Goal: Understand site structure: Grasp the organization and layout of the website

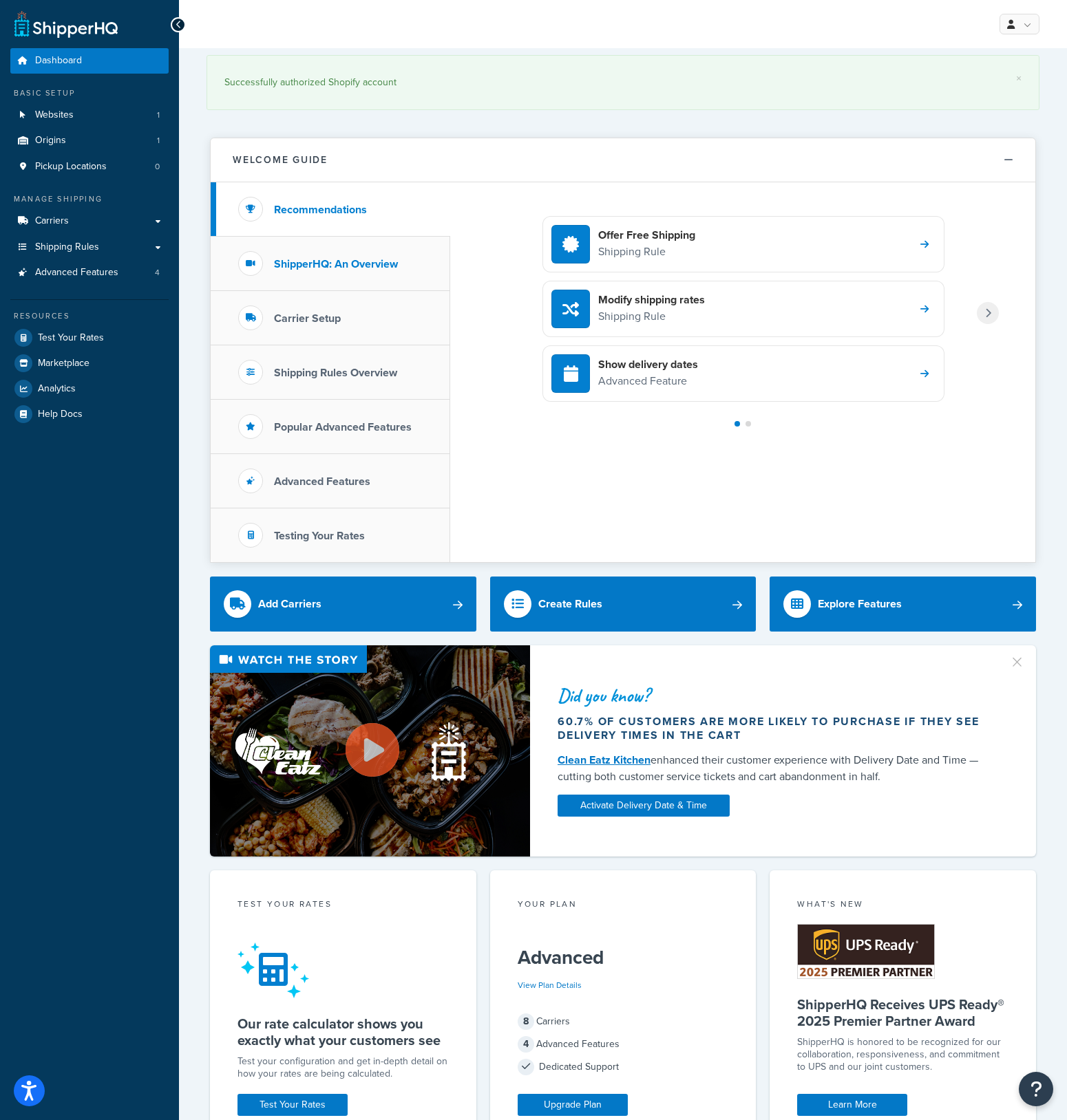
click at [374, 254] on li "ShipperHQ: An Overview" at bounding box center [330, 264] width 239 height 55
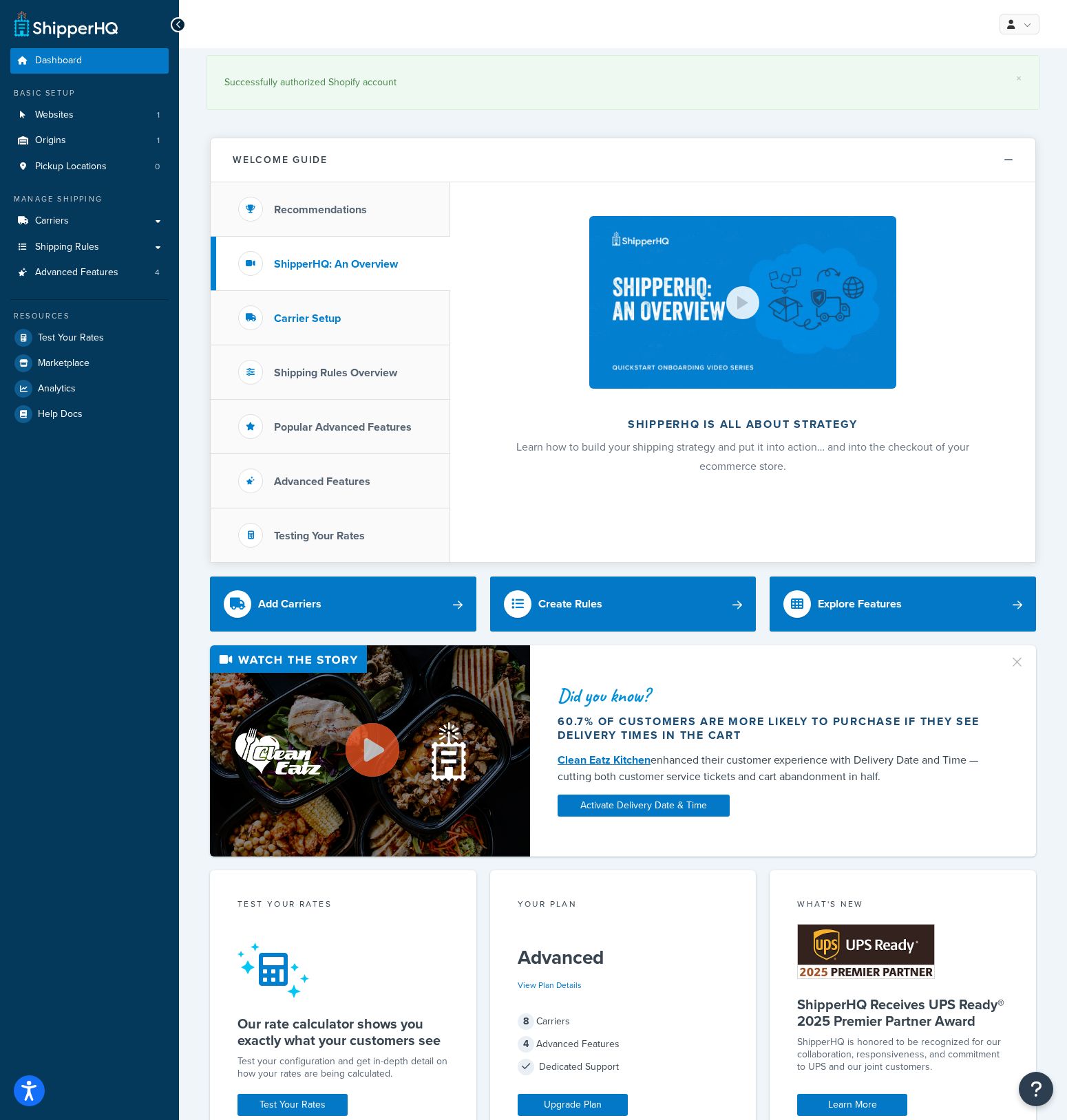
click at [329, 314] on h3 "Carrier Setup" at bounding box center [307, 319] width 67 height 12
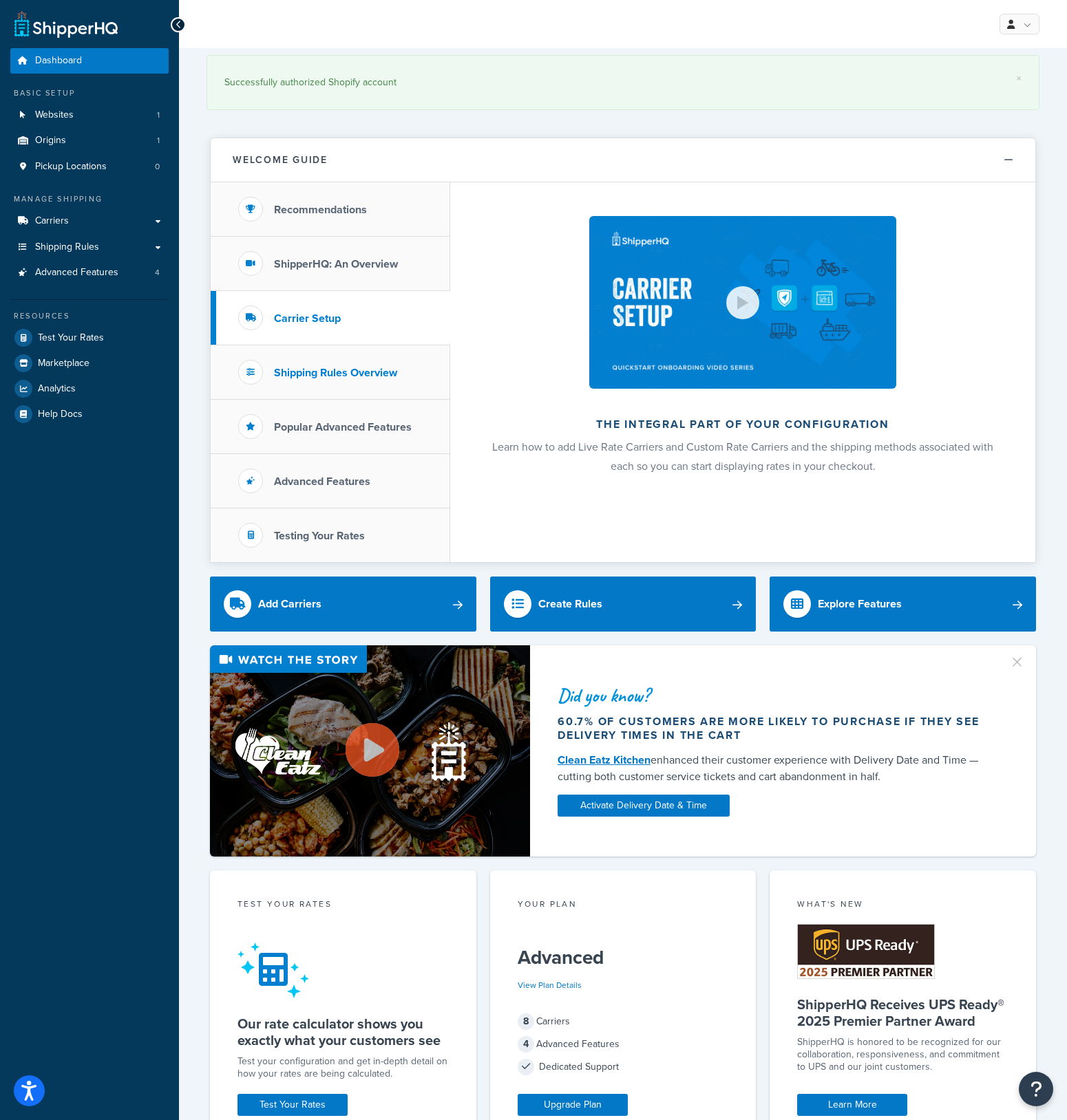
click at [355, 375] on h3 "Shipping Rules Overview" at bounding box center [336, 372] width 123 height 12
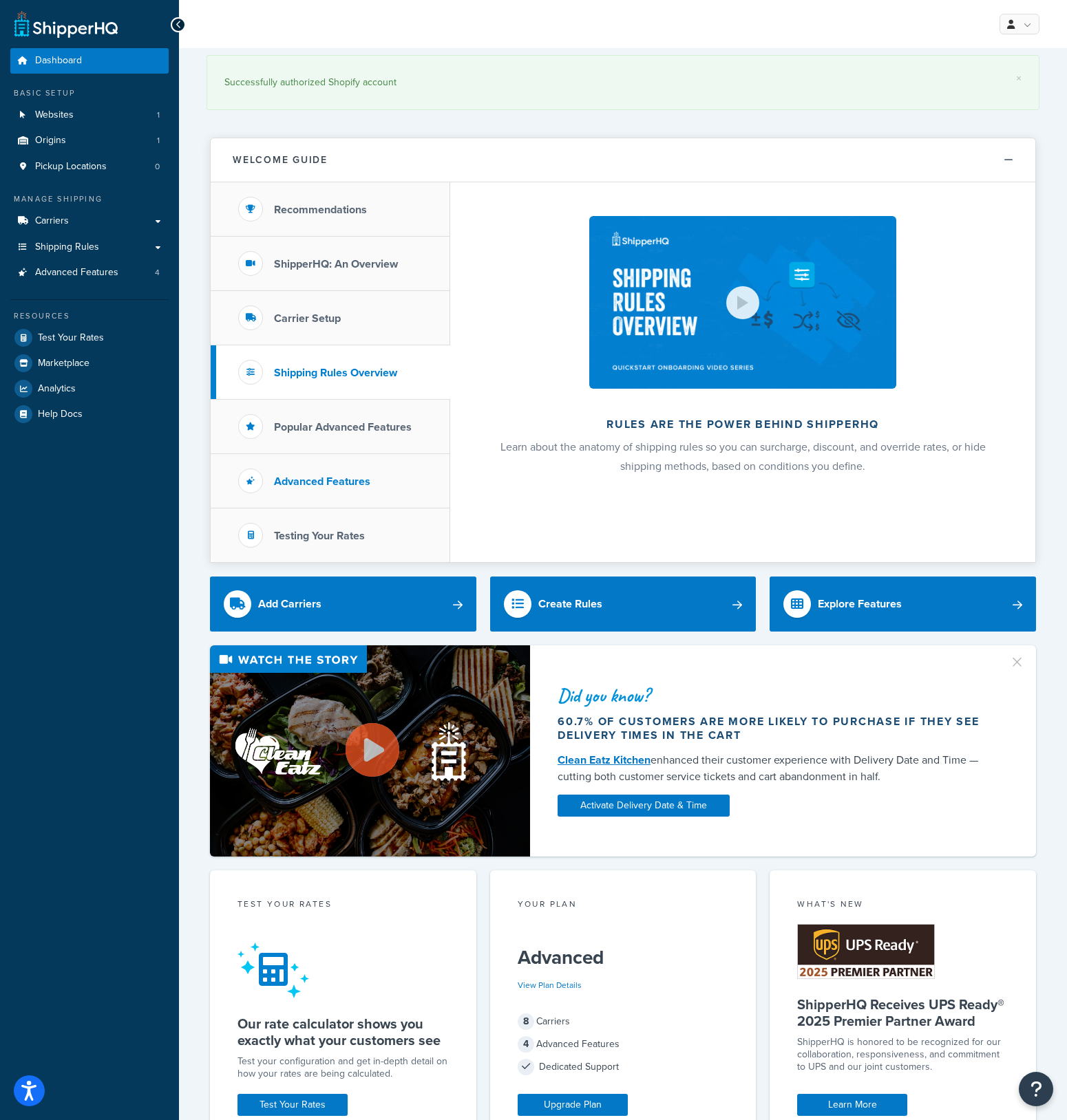
click at [353, 483] on h3 "Advanced Features" at bounding box center [322, 481] width 96 height 12
click at [331, 374] on h3 "Shipping Rules Overview" at bounding box center [336, 372] width 123 height 12
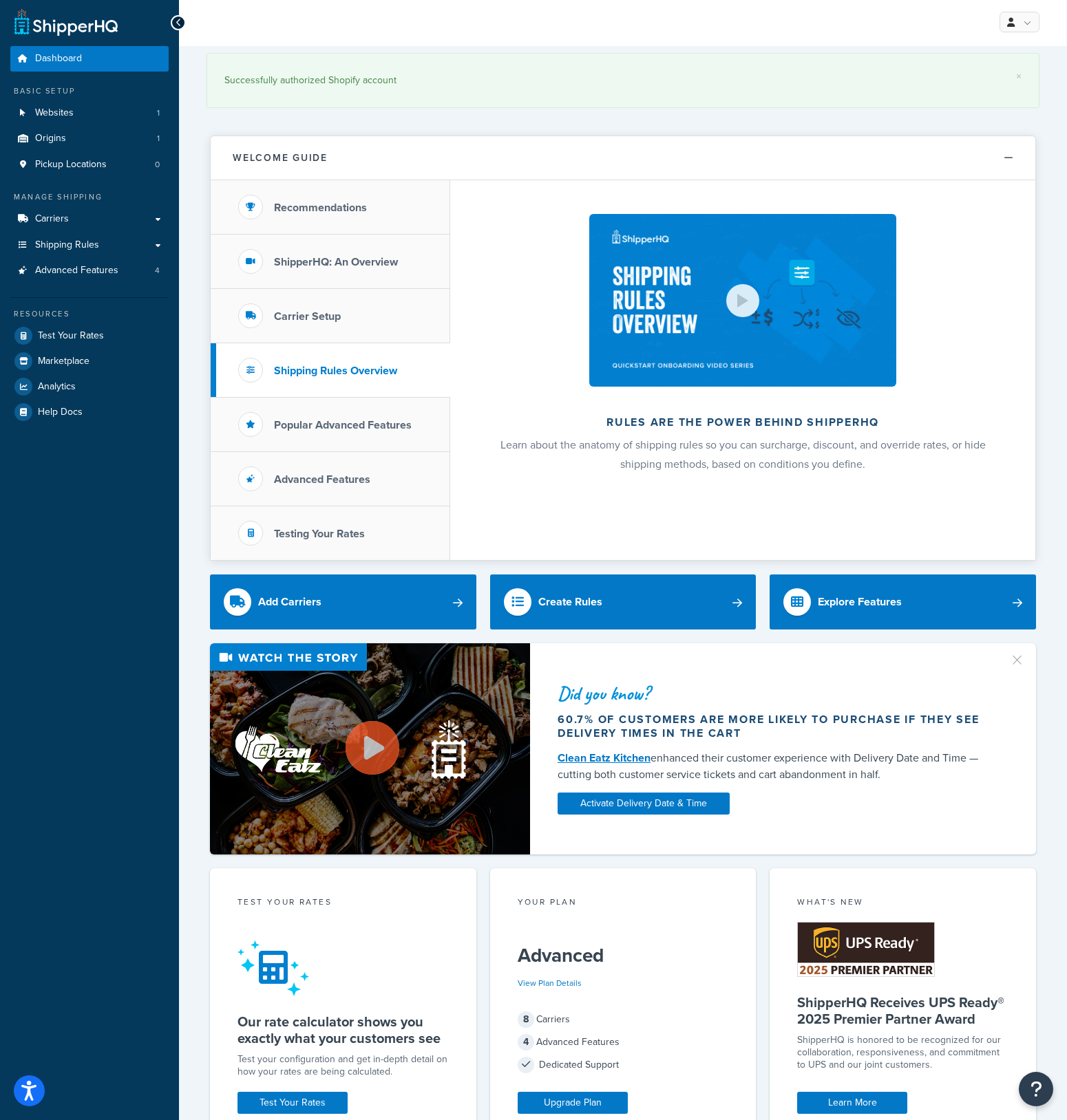
scroll to position [3, 0]
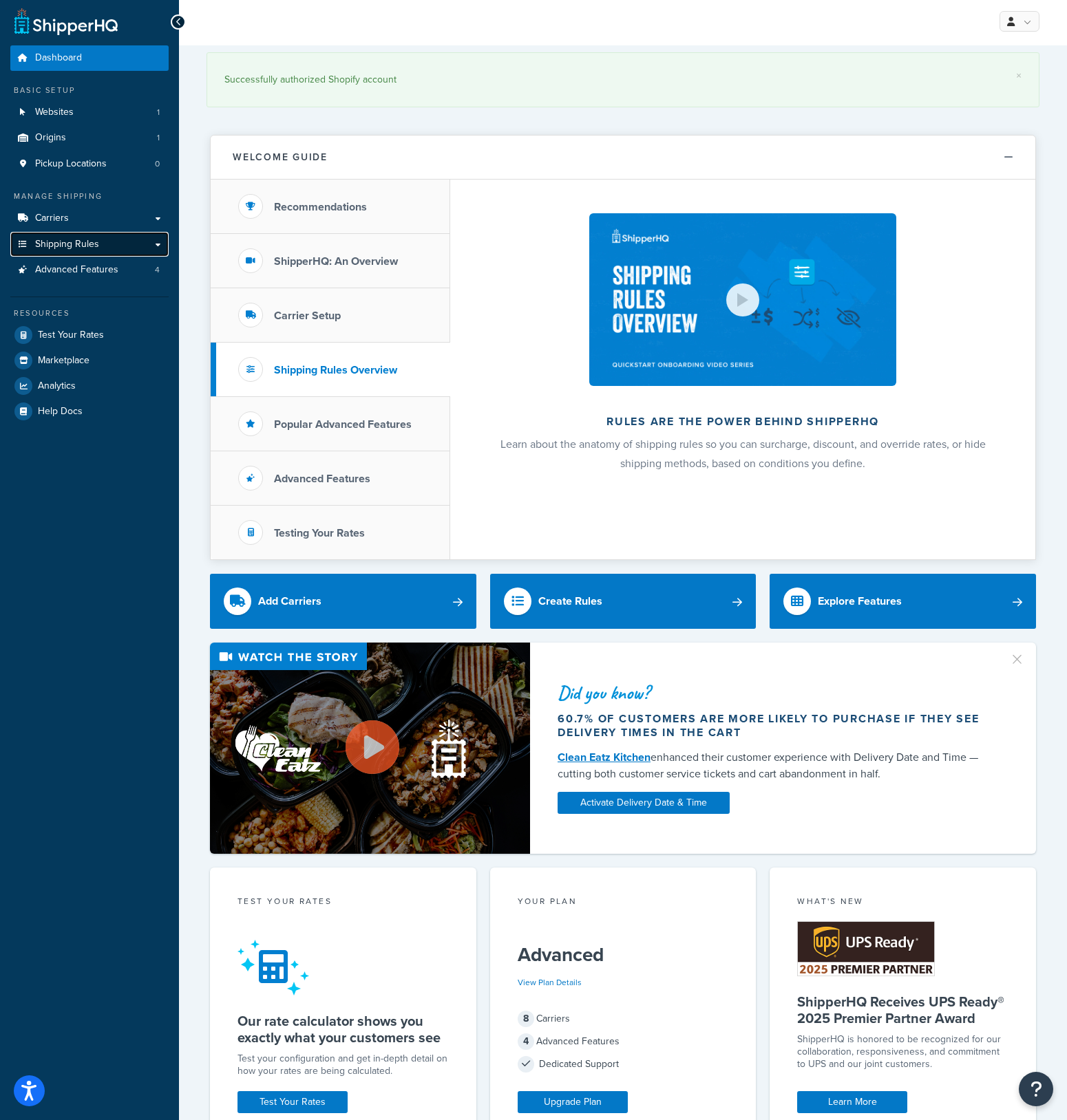
click at [64, 242] on span "Shipping Rules" at bounding box center [67, 245] width 64 height 11
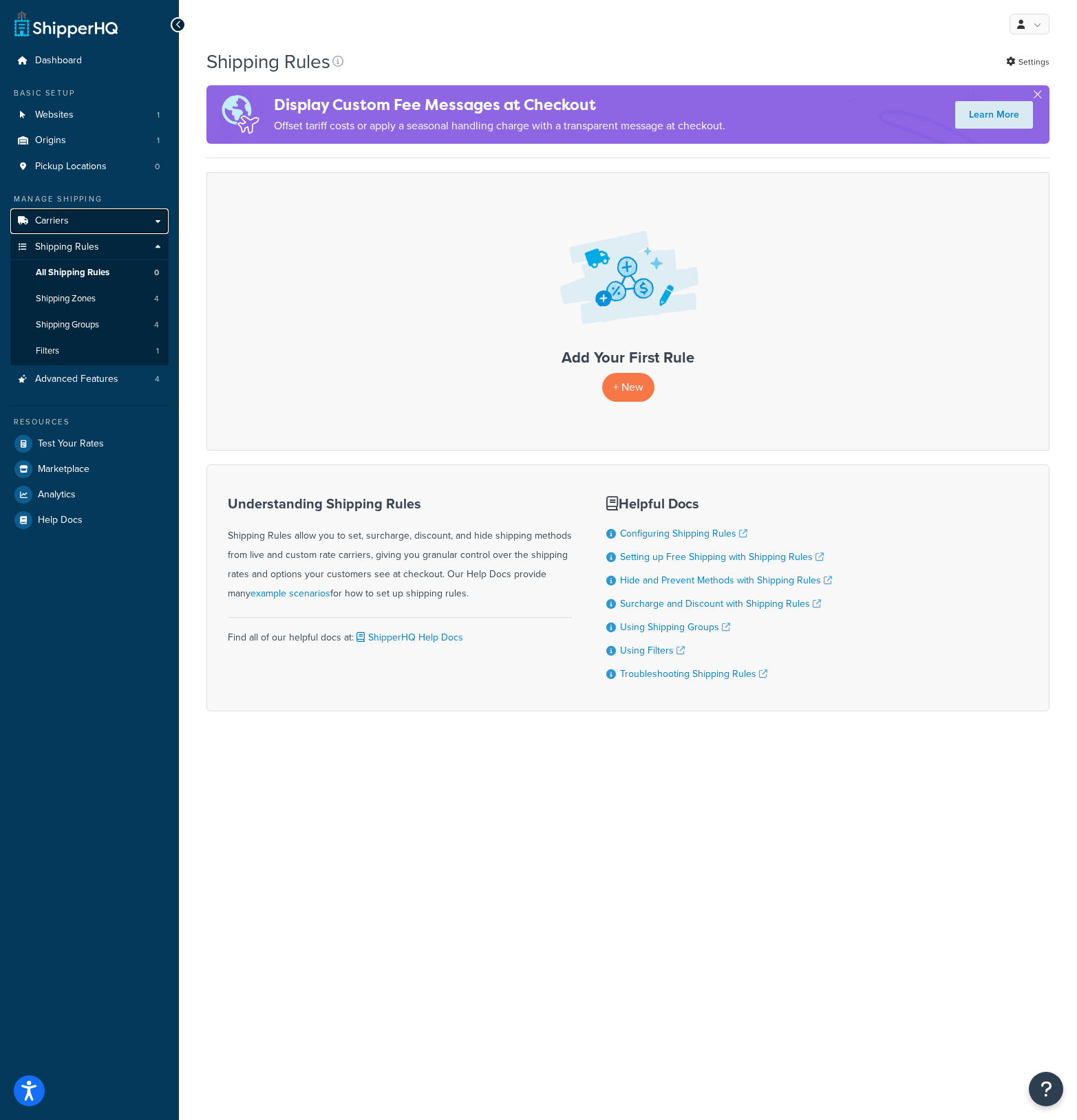
click at [156, 220] on link "Carriers" at bounding box center [89, 221] width 158 height 26
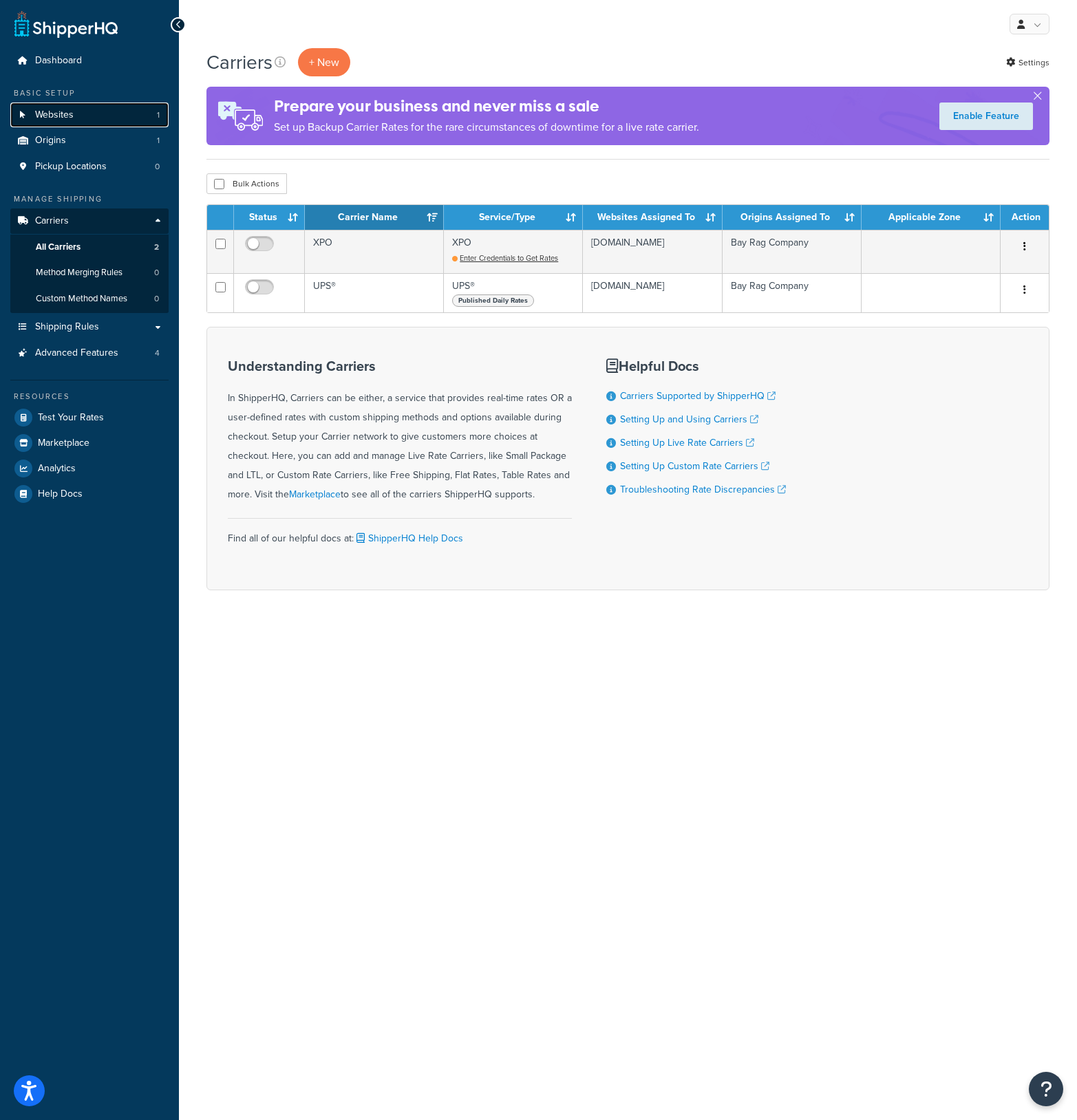
click at [153, 115] on link "Websites 1" at bounding box center [89, 115] width 158 height 26
